Goal: Information Seeking & Learning: Find specific fact

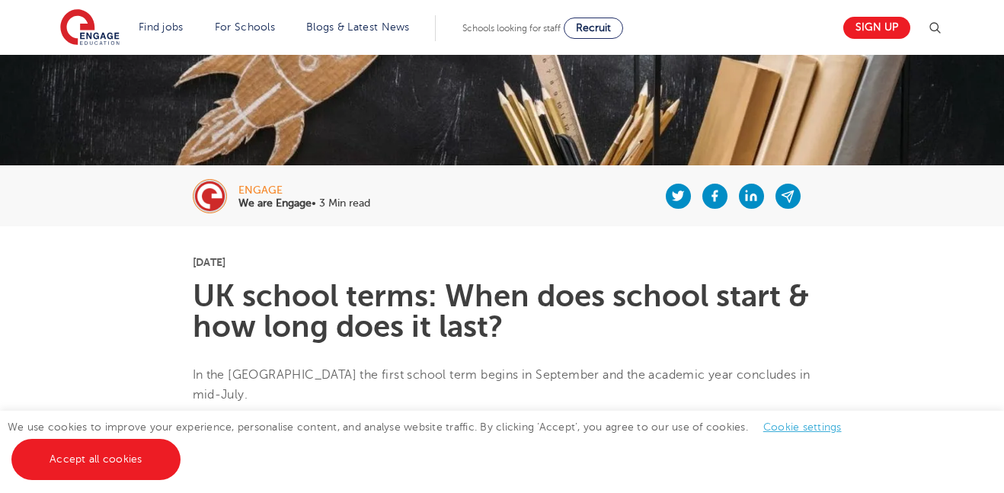
scroll to position [208, 0]
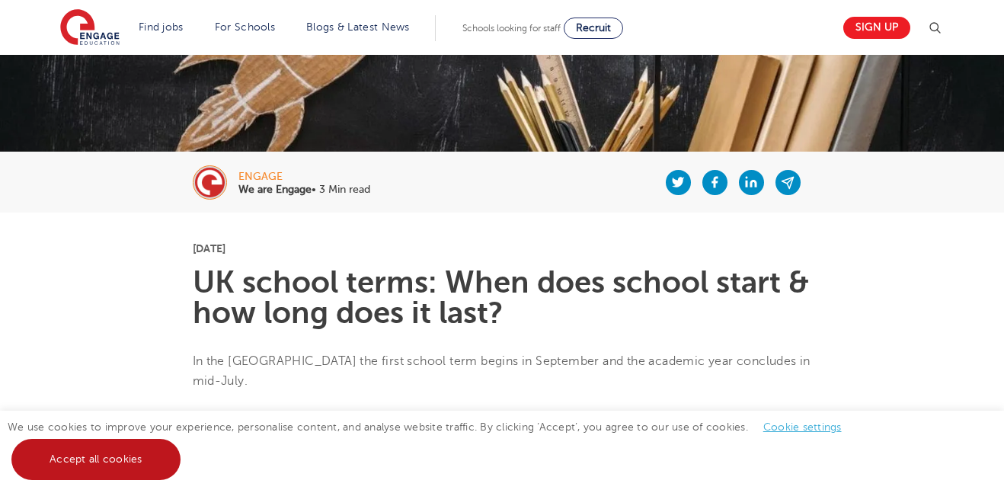
click at [156, 442] on link "Accept all cookies" at bounding box center [95, 459] width 169 height 41
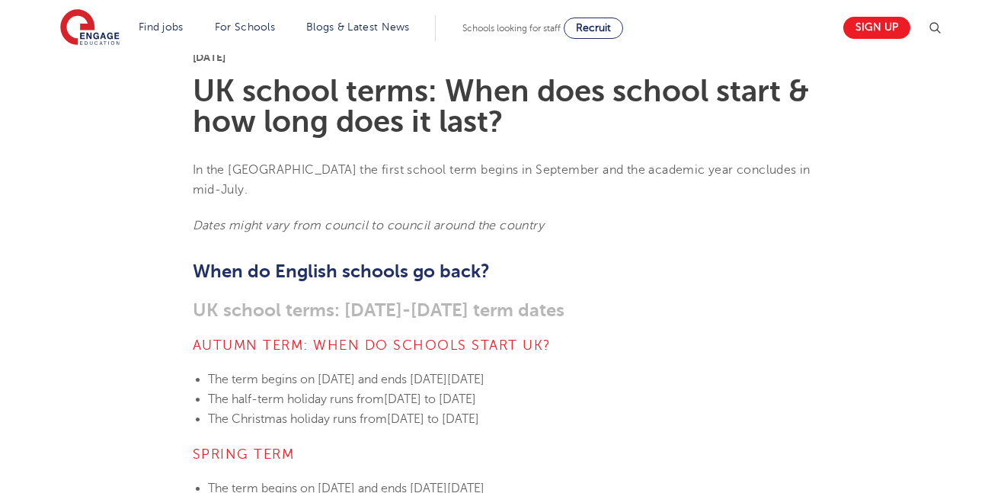
scroll to position [439, 0]
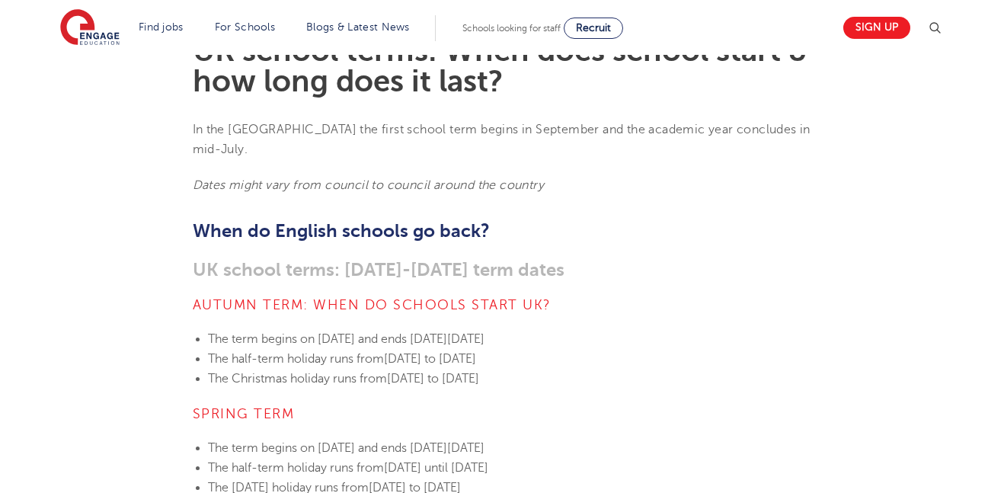
click at [477, 218] on h2 "When do English schools go back?" at bounding box center [502, 231] width 619 height 26
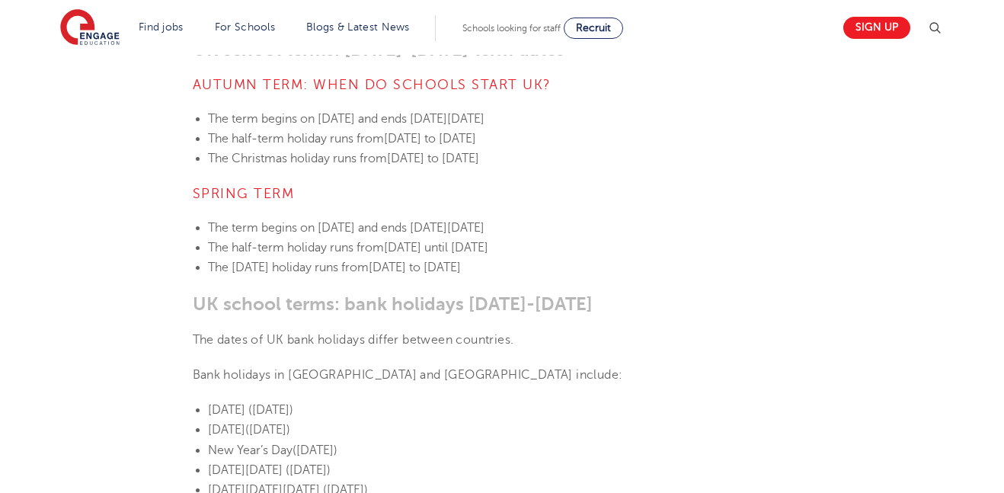
scroll to position [662, 0]
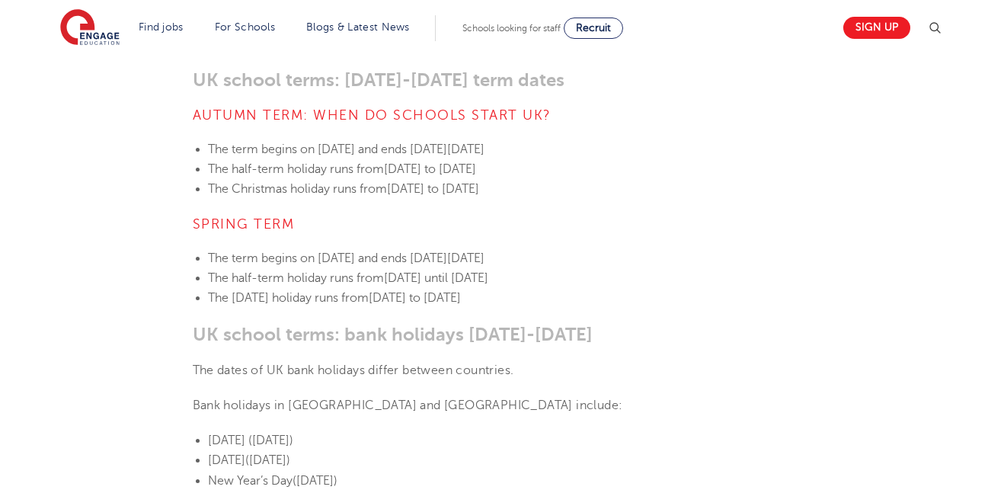
scroll to position [627, 0]
click at [384, 183] on span "The Christmas holiday runs from" at bounding box center [297, 190] width 179 height 14
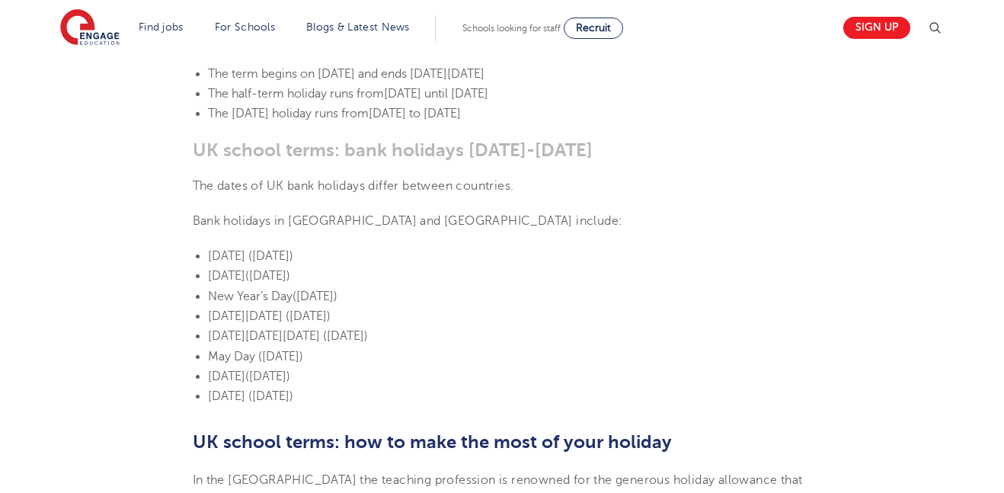
scroll to position [815, 0]
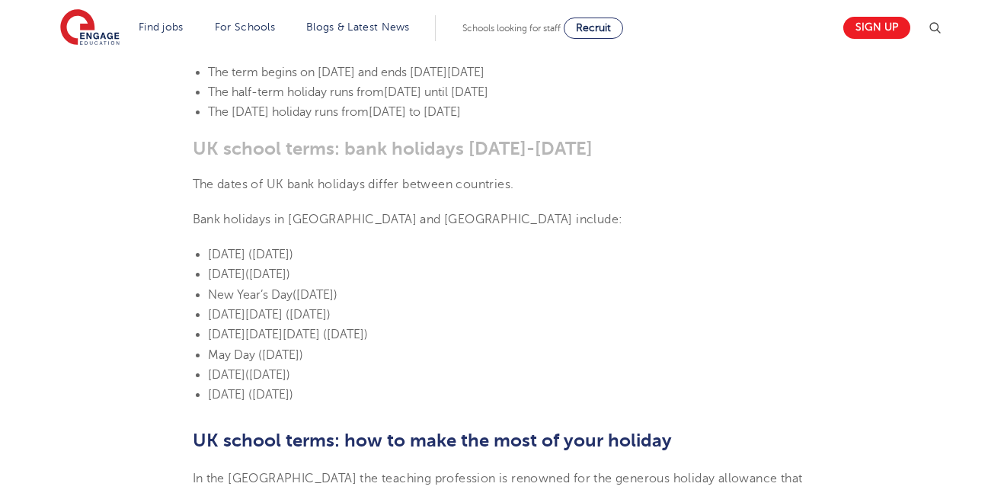
drag, startPoint x: 208, startPoint y: 231, endPoint x: 507, endPoint y: 369, distance: 329.1
click at [507, 369] on ul "[DATE] ([DATE]) [DATE] ([DATE]) New Year’s Day ([DATE]) [DATE][DATE] ([DATE]) […" at bounding box center [502, 324] width 619 height 160
copy ul "[DATE] ([DATE]) [DATE] ([DATE]) New Year’s Day ([DATE]) [DATE][DATE] ([DATE]) […"
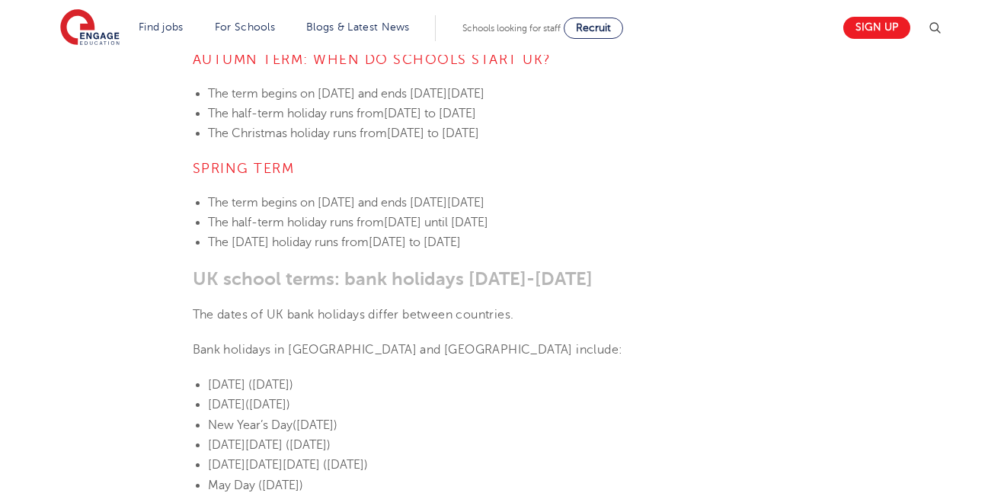
scroll to position [668, 0]
